Goal: Task Accomplishment & Management: Manage account settings

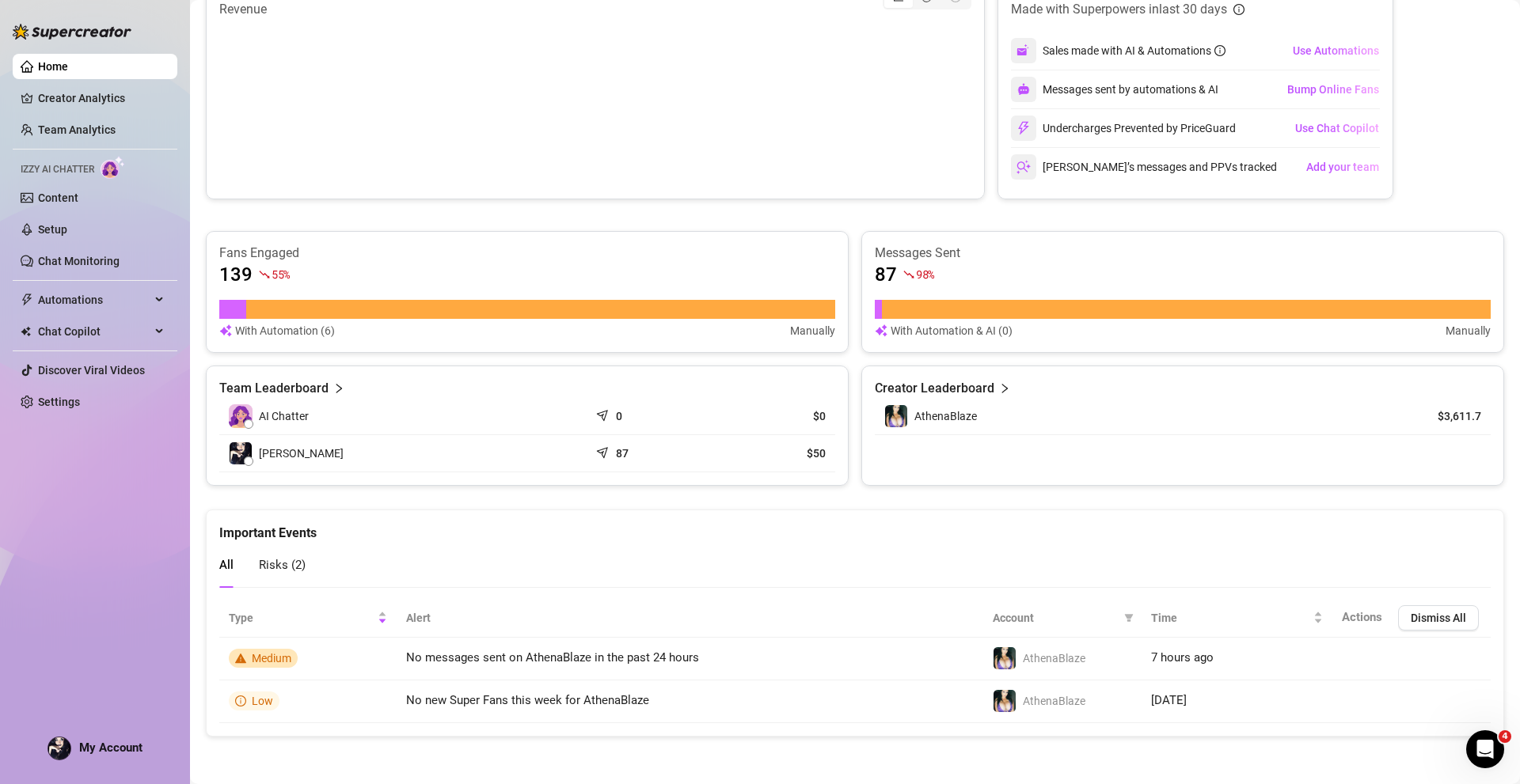
scroll to position [332, 0]
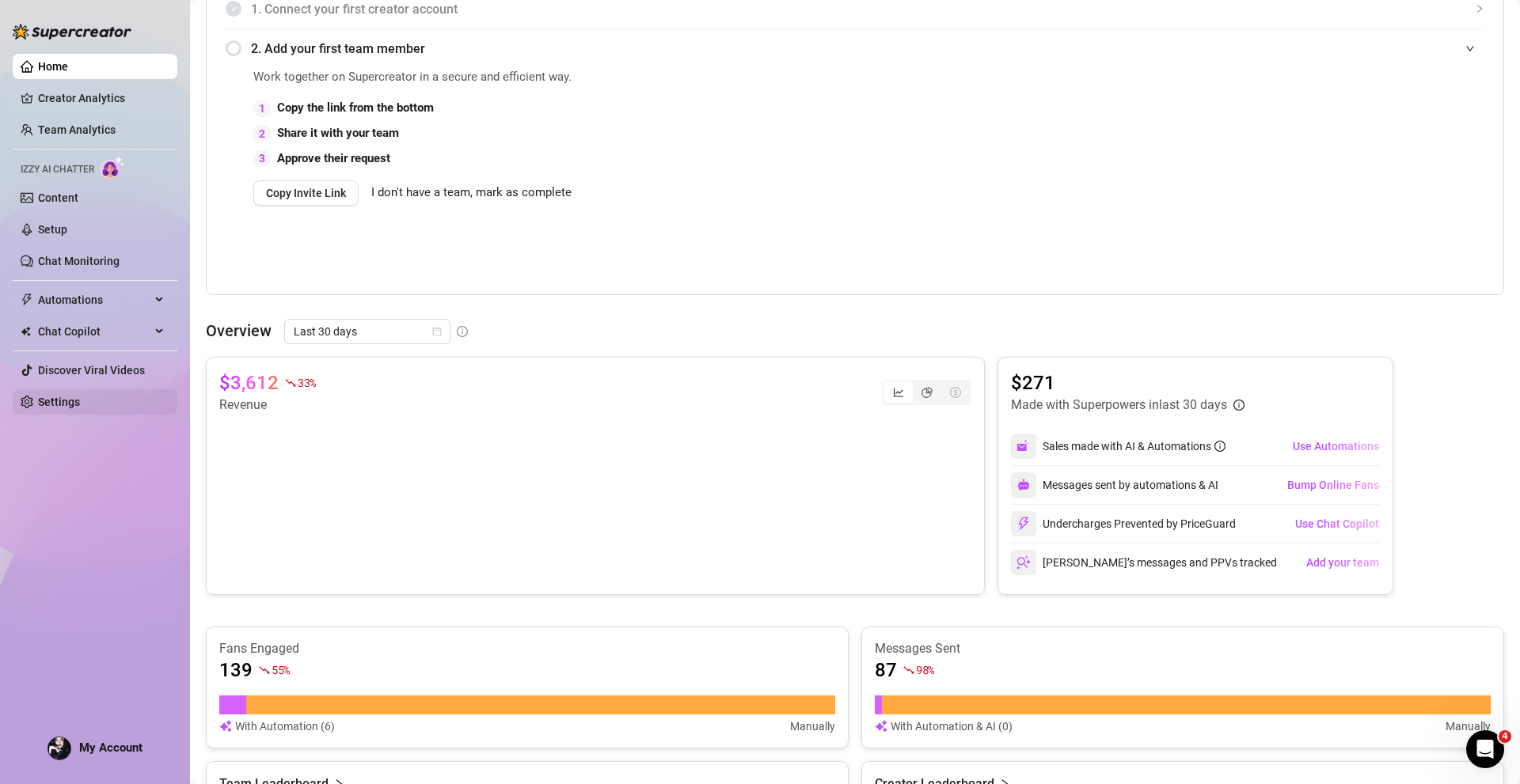
click at [63, 396] on link "Settings" at bounding box center [59, 402] width 42 height 13
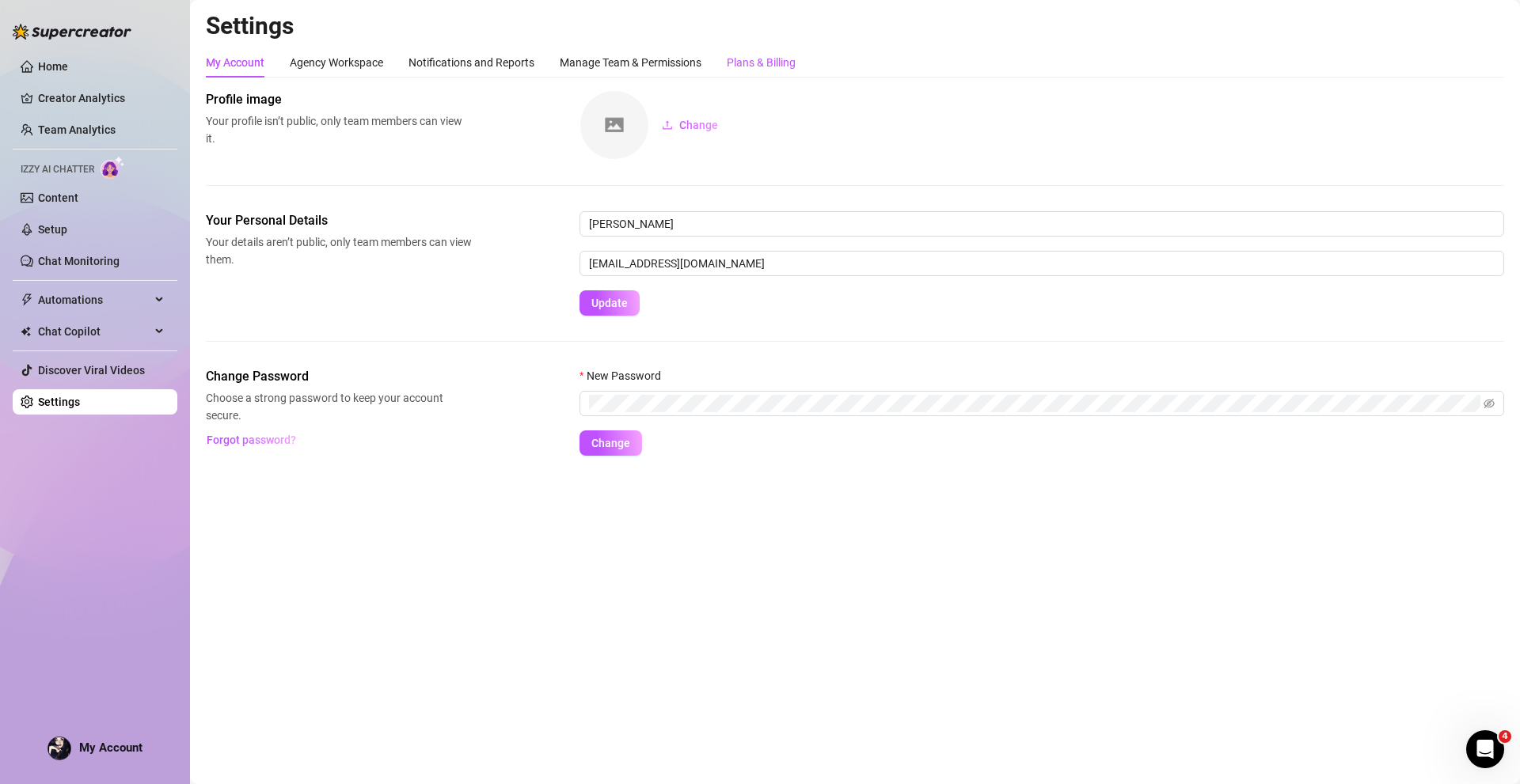
click at [781, 65] on div "Plans & Billing" at bounding box center [761, 63] width 68 height 18
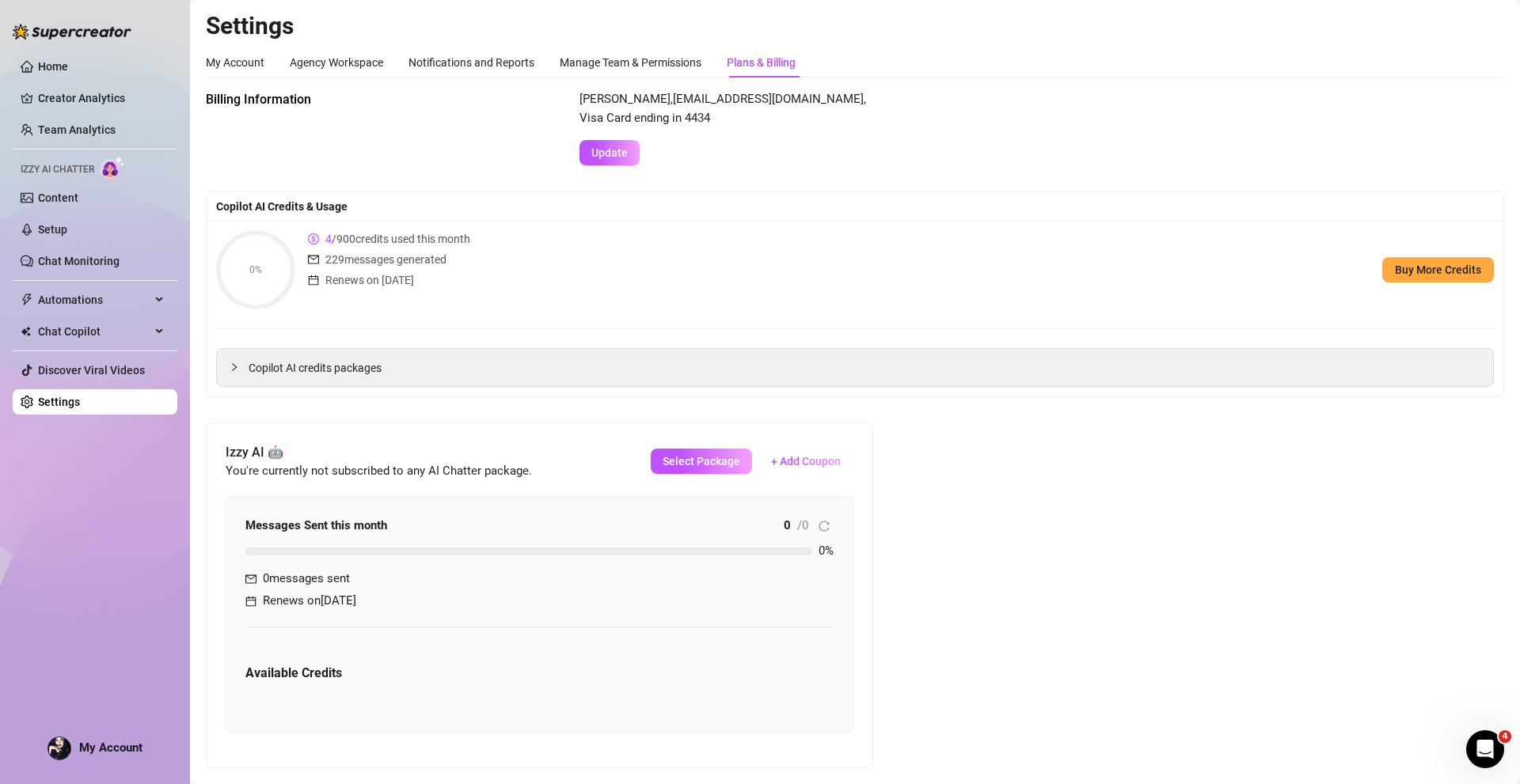
drag, startPoint x: 1067, startPoint y: 495, endPoint x: 1004, endPoint y: 140, distance: 360.5
click at [64, 71] on link "Home" at bounding box center [53, 67] width 30 height 13
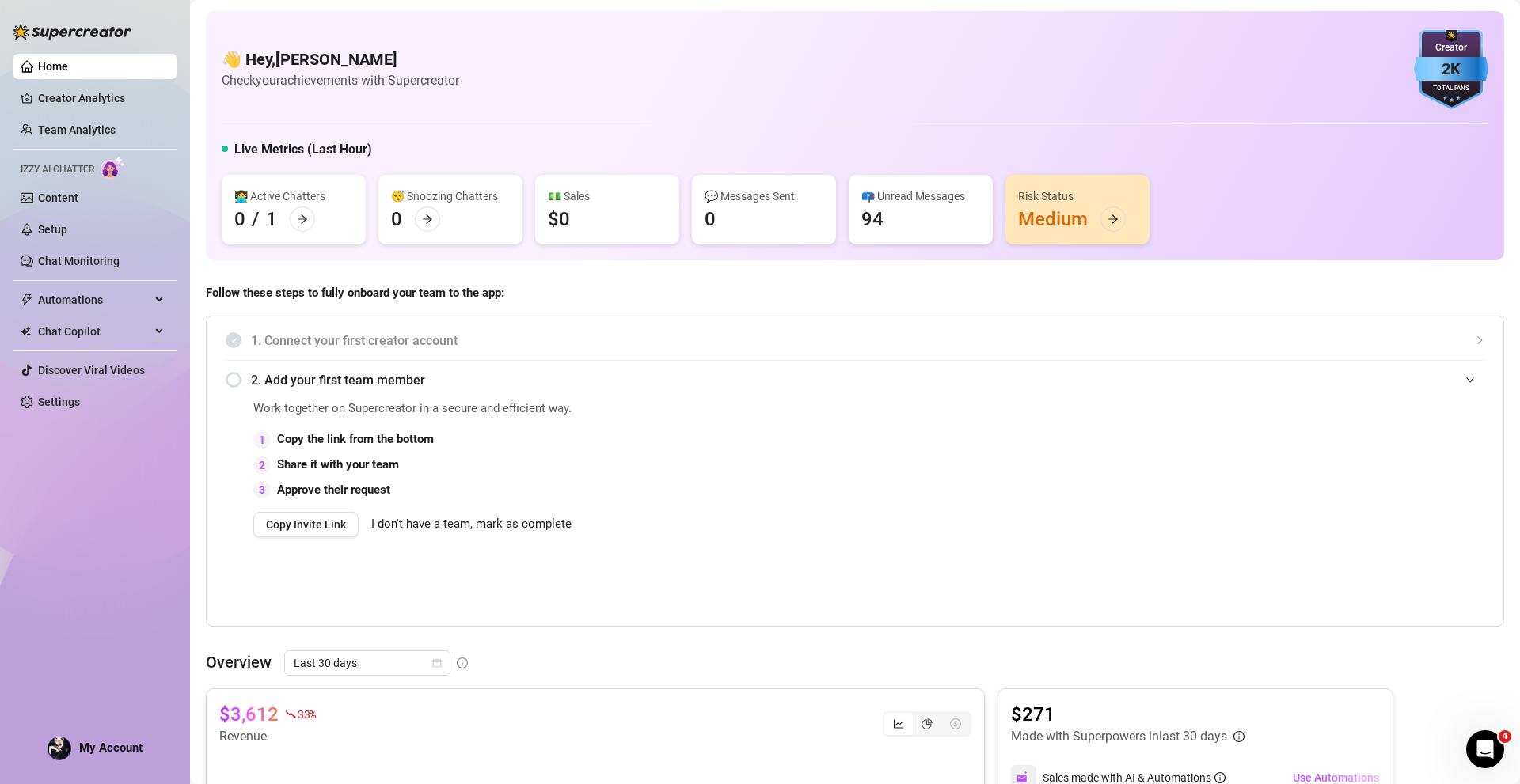
drag, startPoint x: 836, startPoint y: 544, endPoint x: 658, endPoint y: -68, distance: 637.4
